Goal: Transaction & Acquisition: Purchase product/service

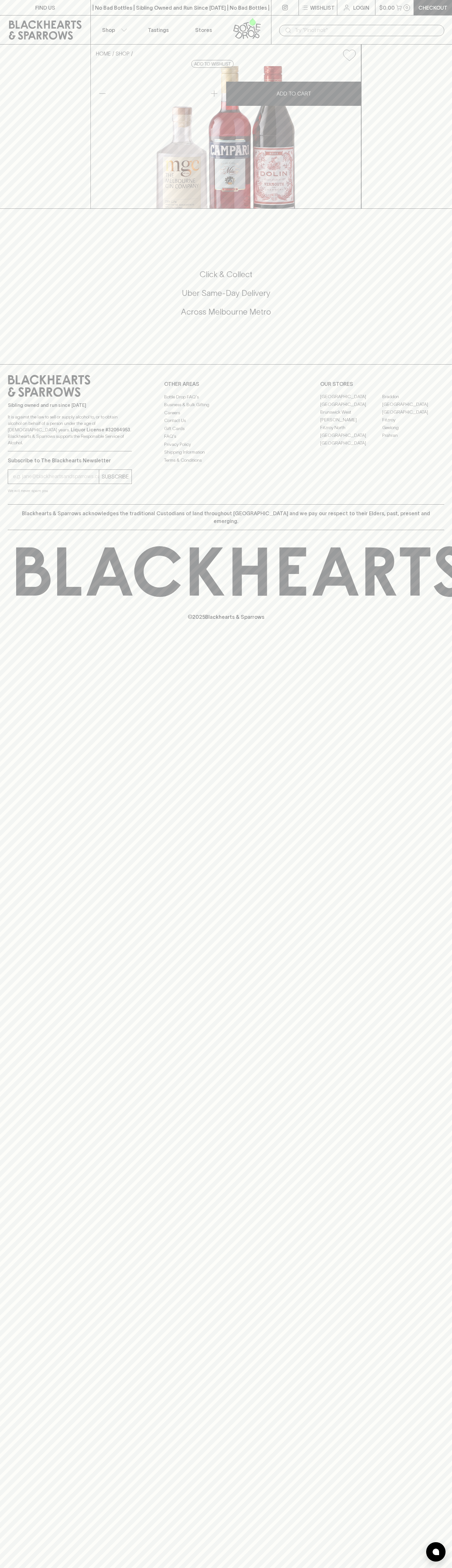
click at [443, 23] on div "​" at bounding box center [361, 30] width 181 height 29
click at [421, 1303] on div "FIND US | No Bad Bottles | Sibling Owned and Run Since [DATE] | No Bad Bottles …" at bounding box center [226, 784] width 452 height 1568
click at [382, 1567] on html "FIND US | No Bad Bottles | Sibling Owned and Run Since [DATE] | No Bad Bottles …" at bounding box center [226, 784] width 452 height 1568
click at [26, 209] on div "HOME SHOP Negroni Pack #1 $150.00 Add to wishlist No Further Discounts 1 ADD TO…" at bounding box center [226, 127] width 452 height 164
